Goal: Task Accomplishment & Management: Manage account settings

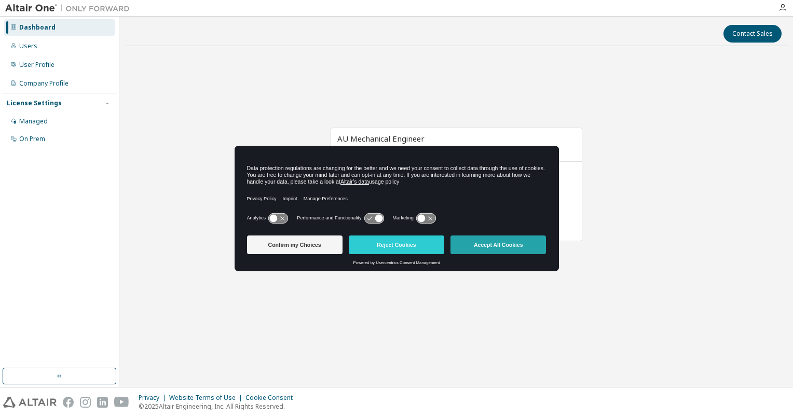
click at [498, 246] on button "Accept All Cookies" at bounding box center [497, 245] width 95 height 19
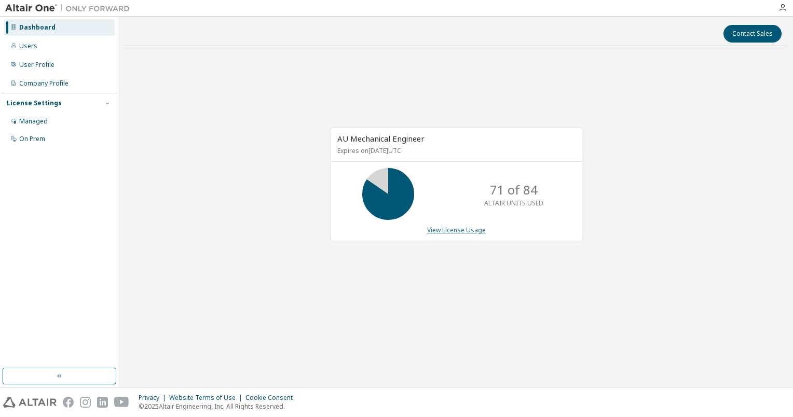
click at [458, 230] on link "View License Usage" at bounding box center [456, 230] width 59 height 9
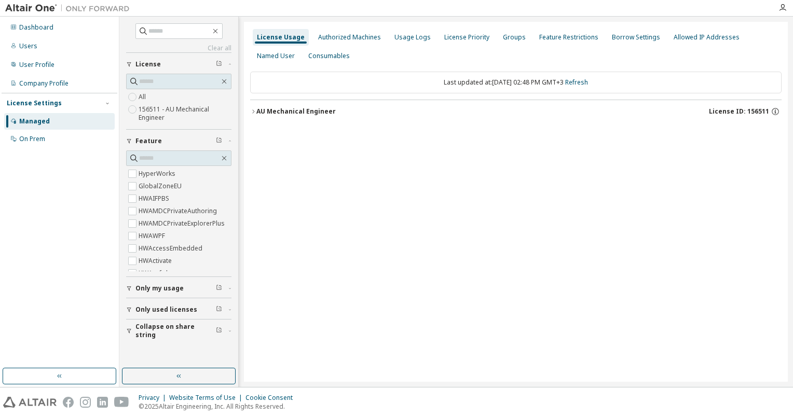
click at [280, 108] on div "AU Mechanical Engineer" at bounding box center [295, 111] width 79 height 8
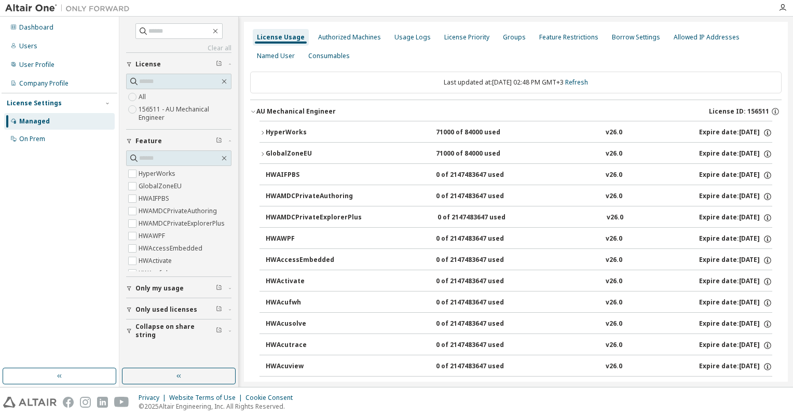
click at [279, 133] on div "HyperWorks" at bounding box center [312, 132] width 93 height 9
